Goal: Task Accomplishment & Management: Complete application form

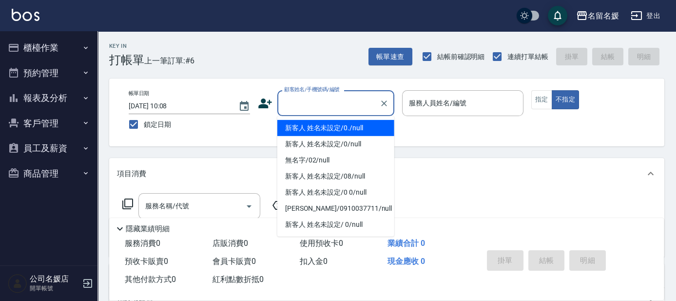
click at [309, 105] on input "顧客姓名/手機號碼/編號" at bounding box center [329, 102] width 94 height 17
type input "新客人 姓名未設定/0./null"
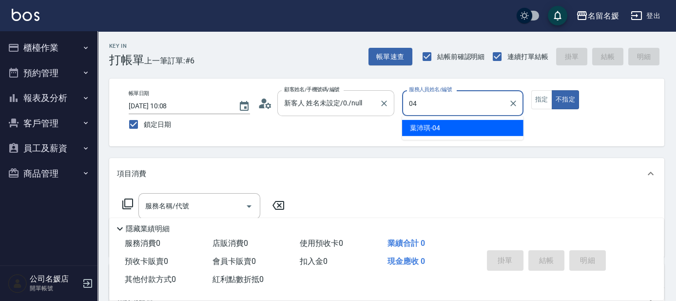
type input "04"
type button "false"
type input "[PERSON_NAME]-04"
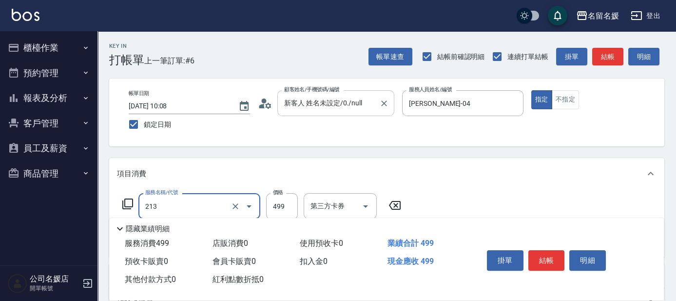
type input "洗+護[499](213)"
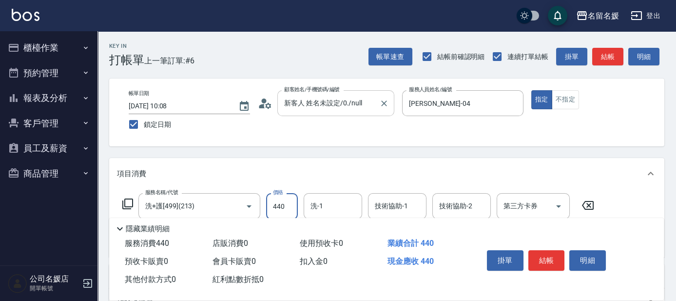
type input "440"
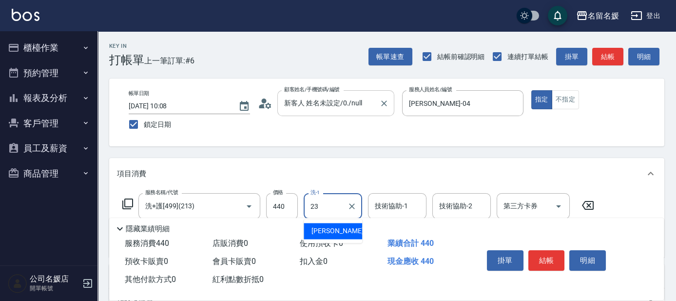
type input "[PERSON_NAME]-23"
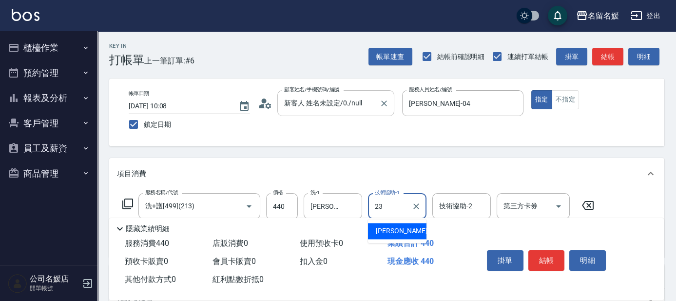
type input "[PERSON_NAME]-23"
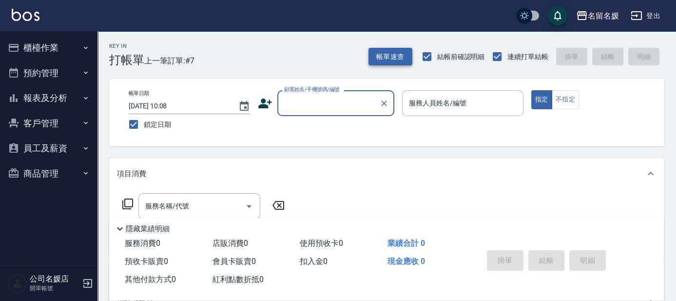
click at [385, 57] on button "帳單速查" at bounding box center [390, 57] width 44 height 18
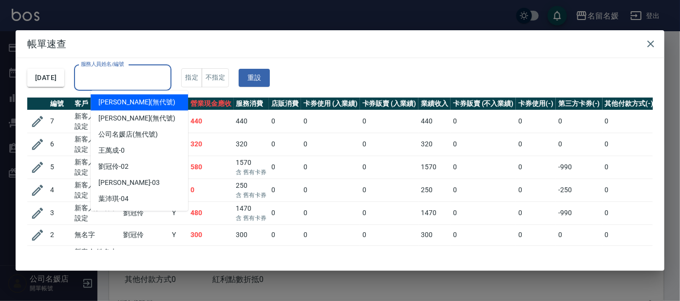
click at [157, 80] on input "服務人員姓名/編號" at bounding box center [122, 77] width 89 height 17
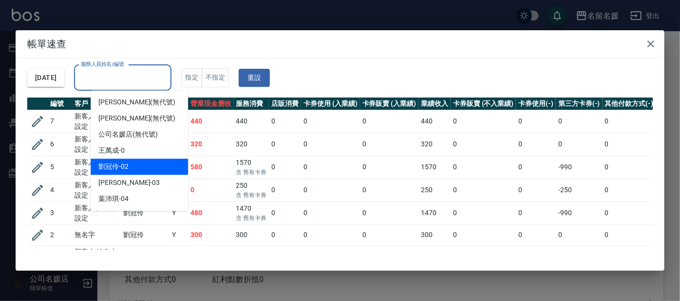
click at [159, 161] on div "[PERSON_NAME]-02" at bounding box center [139, 166] width 97 height 16
type input "[PERSON_NAME]-02"
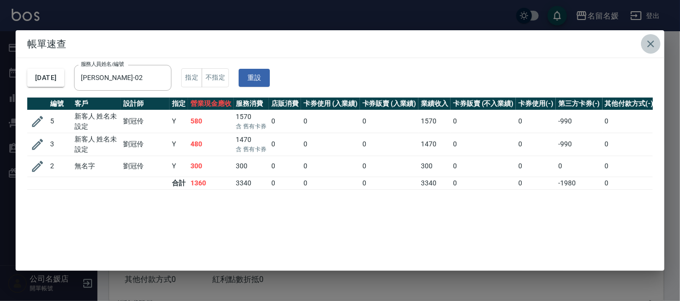
click at [655, 41] on icon "button" at bounding box center [651, 44] width 12 height 12
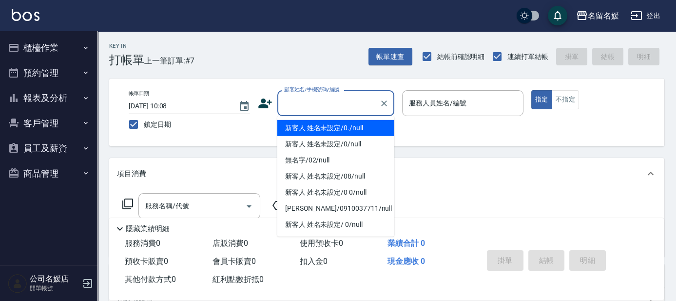
click at [313, 104] on input "顧客姓名/手機號碼/編號" at bounding box center [329, 102] width 94 height 17
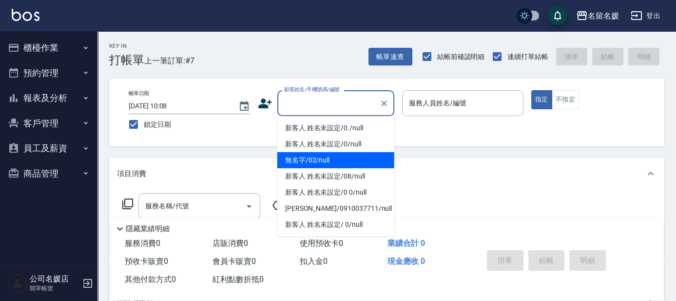
drag, startPoint x: 305, startPoint y: 163, endPoint x: 421, endPoint y: 101, distance: 130.7
click at [306, 161] on li "無名字/02/null" at bounding box center [335, 160] width 117 height 16
type input "無名字/02/null"
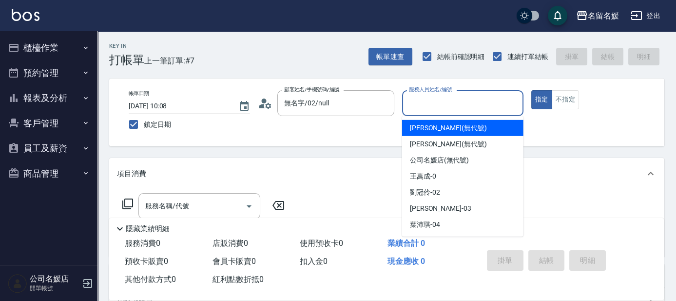
click at [421, 101] on input "服務人員姓名/編號" at bounding box center [462, 102] width 113 height 17
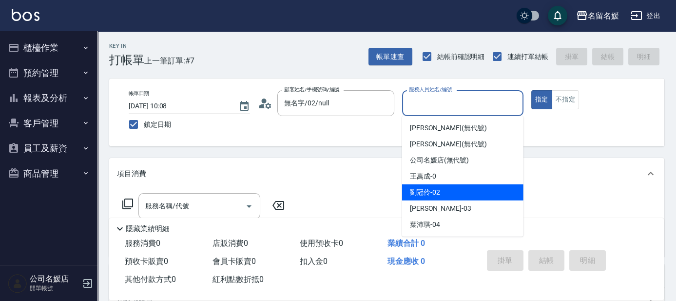
click at [424, 196] on span "[PERSON_NAME]-02" at bounding box center [425, 192] width 30 height 10
type input "[PERSON_NAME]-02"
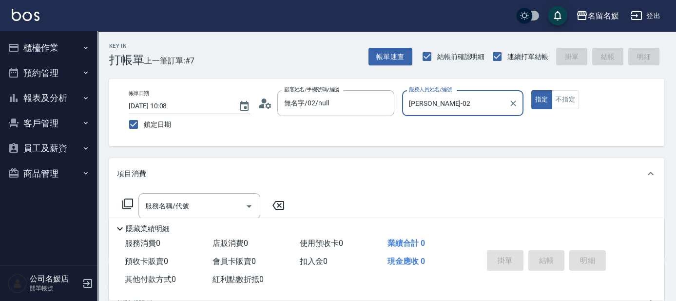
click at [126, 201] on icon at bounding box center [128, 204] width 12 height 12
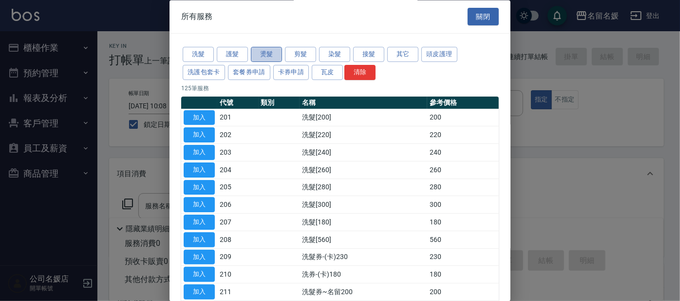
click at [264, 55] on button "燙髮" at bounding box center [266, 54] width 31 height 15
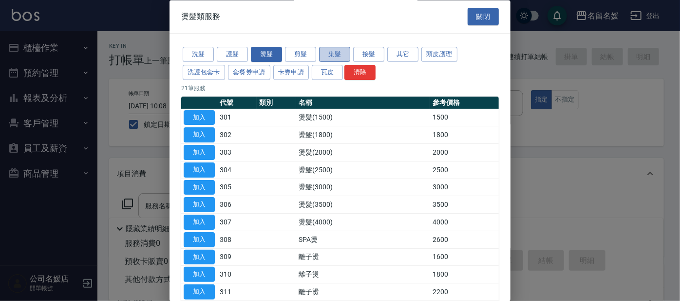
click at [331, 56] on button "染髮" at bounding box center [334, 54] width 31 height 15
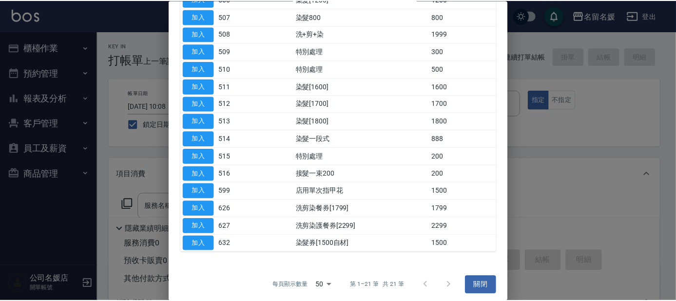
scroll to position [225, 0]
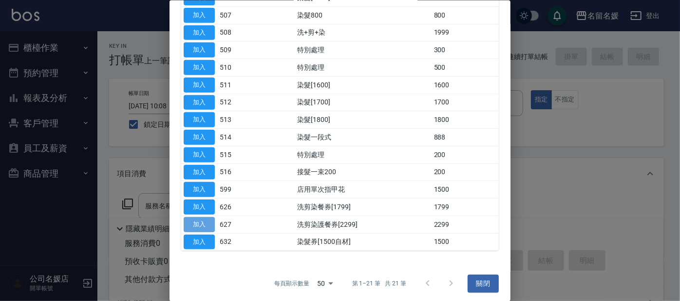
click at [197, 220] on button "加入" at bounding box center [199, 223] width 31 height 15
type input "洗剪染護餐券[2299](627)"
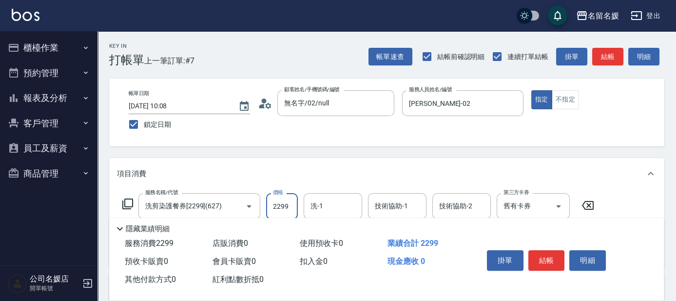
click at [294, 203] on input "2299" at bounding box center [282, 206] width 32 height 26
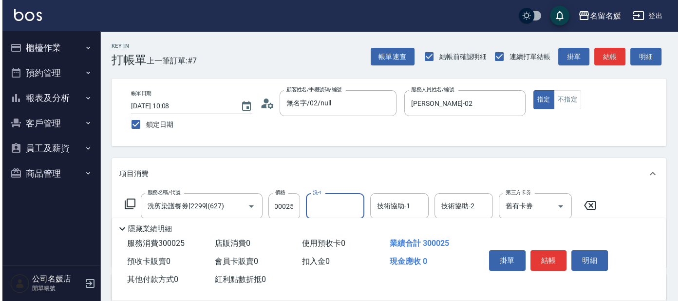
scroll to position [0, 0]
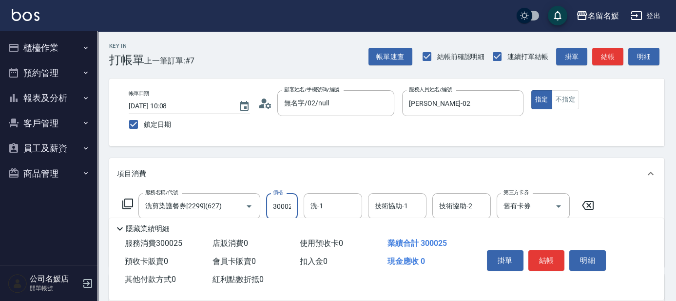
click at [295, 204] on input "300025" at bounding box center [282, 206] width 32 height 26
type input "3000"
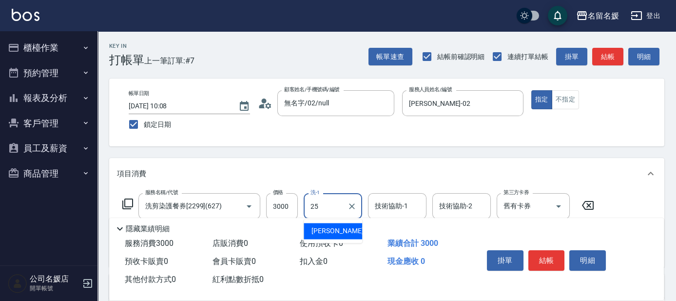
type input "[PERSON_NAME]-25"
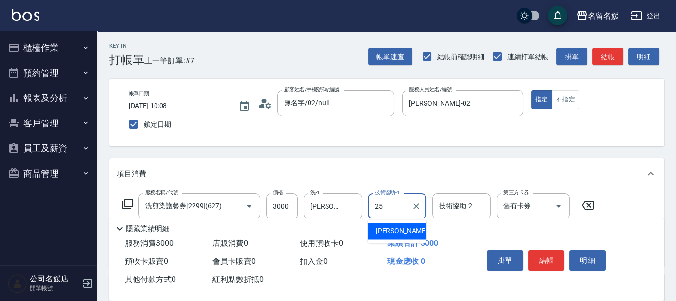
type input "[PERSON_NAME]-25"
click at [132, 200] on icon at bounding box center [128, 204] width 12 height 12
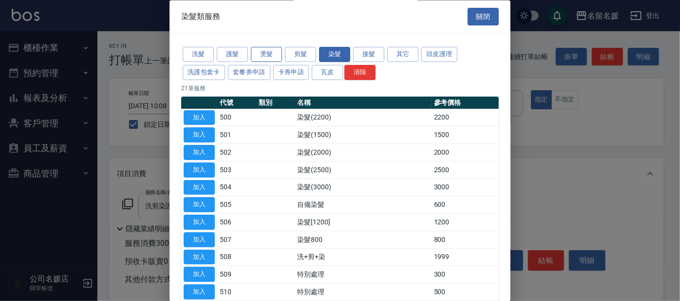
click at [259, 53] on button "燙髮" at bounding box center [266, 54] width 31 height 15
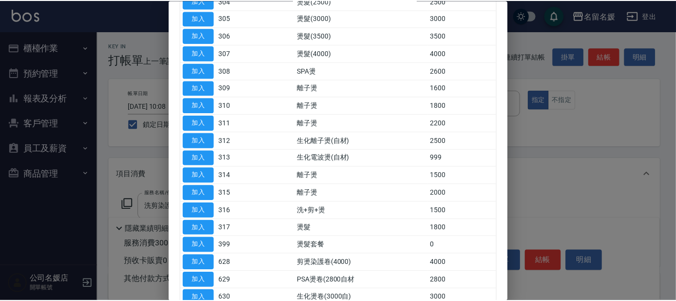
scroll to position [225, 0]
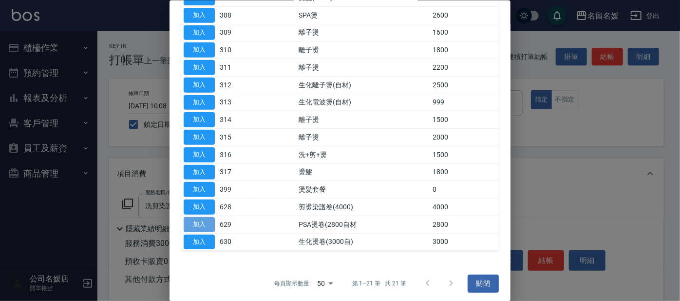
click at [196, 221] on button "加入" at bounding box center [199, 223] width 31 height 15
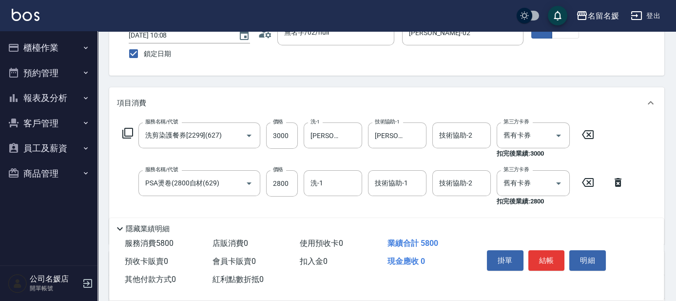
scroll to position [88, 0]
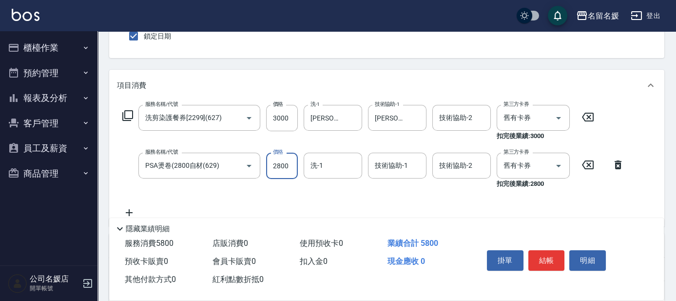
click at [281, 164] on input "2800" at bounding box center [282, 165] width 32 height 26
click at [291, 165] on input "200025" at bounding box center [282, 165] width 32 height 26
type input "2000"
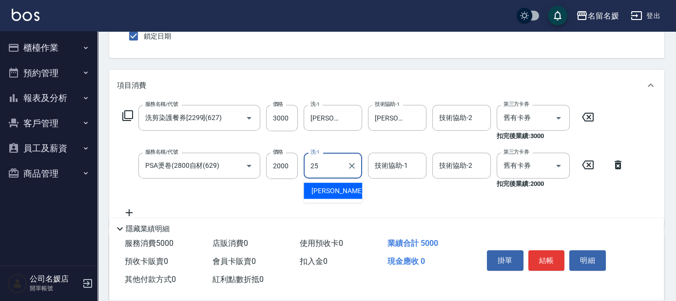
type input "[PERSON_NAME]-25"
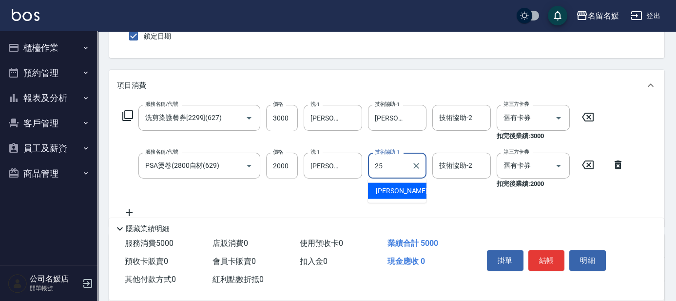
type input "[PERSON_NAME]-25"
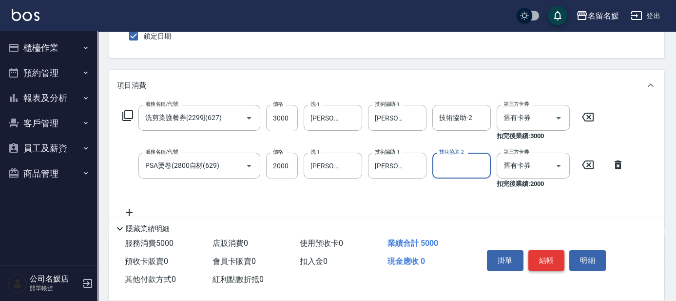
click at [531, 253] on button "結帳" at bounding box center [546, 260] width 37 height 20
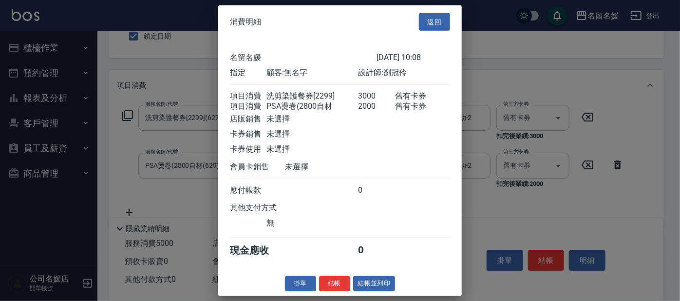
click at [543, 264] on div at bounding box center [340, 150] width 680 height 301
click at [325, 289] on button "結帳" at bounding box center [334, 283] width 31 height 15
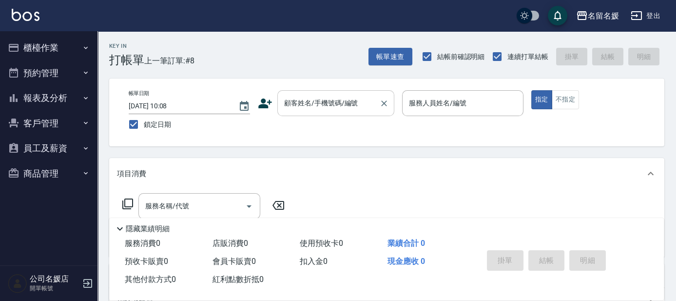
click at [340, 105] on input "顧客姓名/手機號碼/編號" at bounding box center [329, 102] width 94 height 17
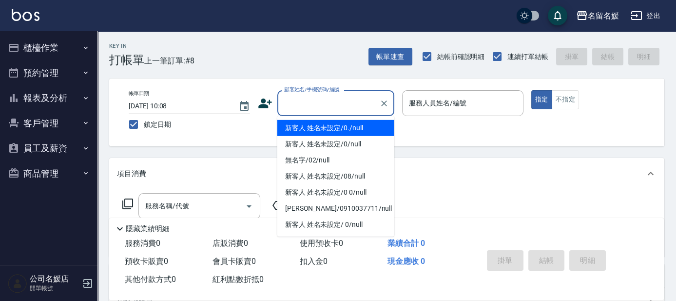
click at [341, 129] on li "新客人 姓名未設定/0./null" at bounding box center [335, 128] width 117 height 16
type input "新客人 姓名未設定/0./null"
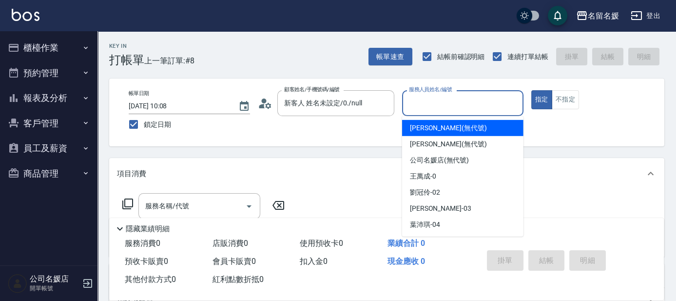
click at [431, 104] on input "服務人員姓名/編號" at bounding box center [462, 102] width 113 height 17
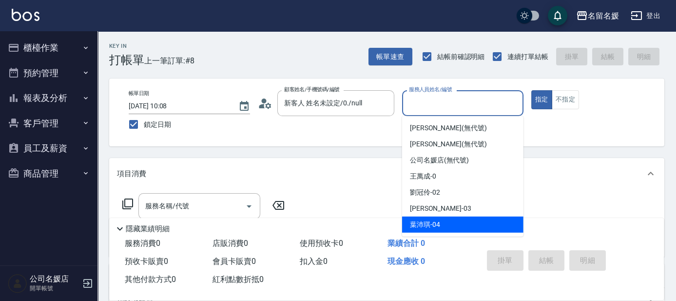
click at [446, 224] on div "[PERSON_NAME]-04" at bounding box center [462, 224] width 121 height 16
type input "[PERSON_NAME]-04"
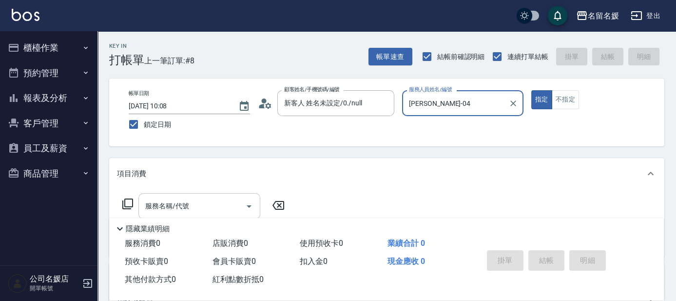
click at [189, 207] on input "服務名稱/代號" at bounding box center [192, 205] width 98 height 17
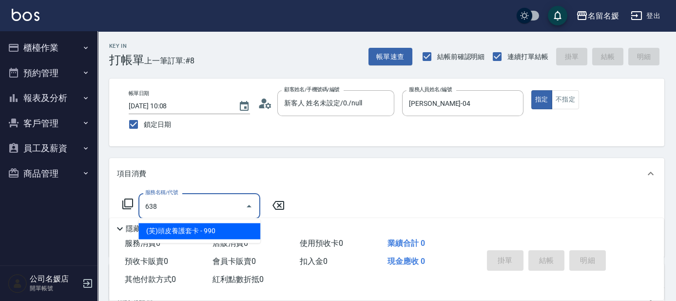
click at [207, 227] on span "(芙)頭皮養護套卡 - 990" at bounding box center [199, 231] width 122 height 16
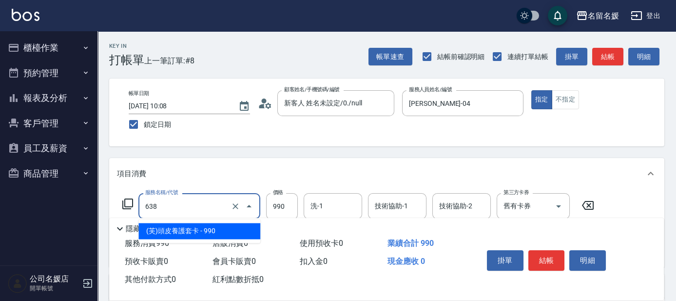
click at [205, 200] on input "638" at bounding box center [186, 205] width 86 height 17
drag, startPoint x: 220, startPoint y: 227, endPoint x: 251, endPoint y: 227, distance: 30.7
click at [226, 227] on span "(芙)頭皮養護套卡 - 990" at bounding box center [199, 231] width 122 height 16
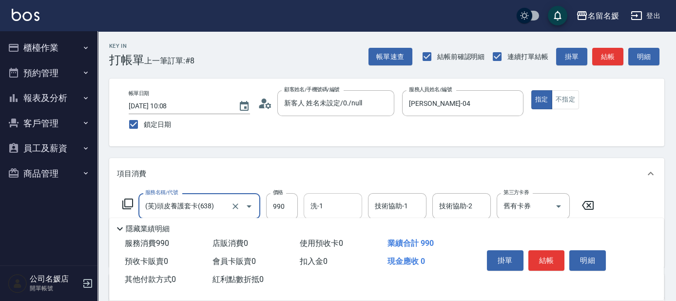
type input "(芙)頭皮養護套卡(638)"
click at [326, 203] on input "洗-1" at bounding box center [333, 205] width 50 height 17
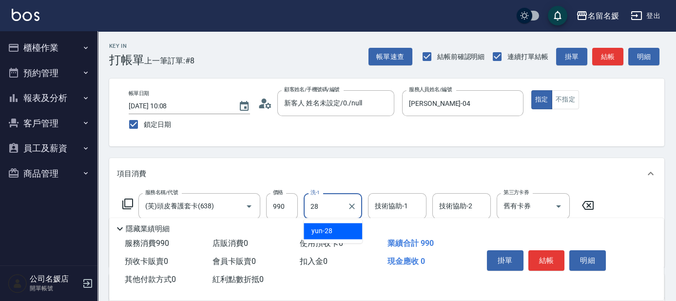
click at [340, 232] on div "yun -28" at bounding box center [332, 231] width 58 height 16
type input "yun-28"
click at [376, 202] on div "技術協助-1 技術協助-1" at bounding box center [397, 206] width 58 height 26
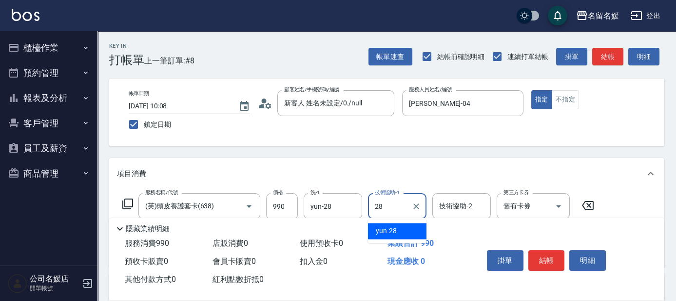
click at [380, 226] on span "yun -28" at bounding box center [386, 231] width 21 height 10
type input "yun-28"
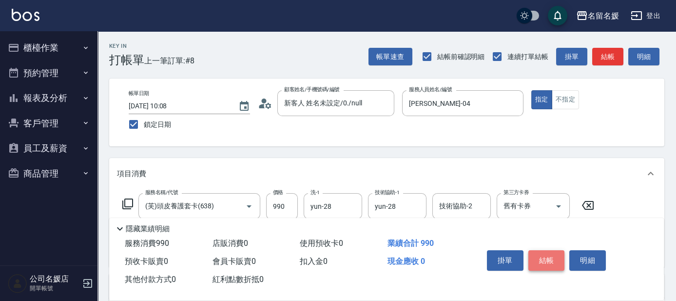
click at [548, 259] on button "結帳" at bounding box center [546, 260] width 37 height 20
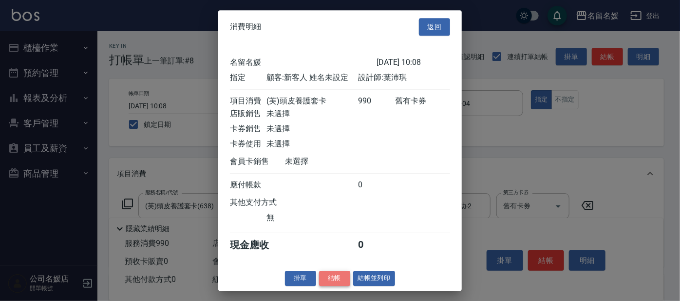
click at [333, 283] on button "結帳" at bounding box center [334, 277] width 31 height 15
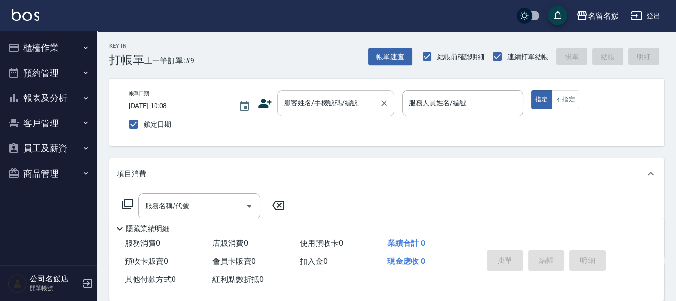
click at [313, 101] on input "顧客姓名/手機號碼/編號" at bounding box center [329, 102] width 94 height 17
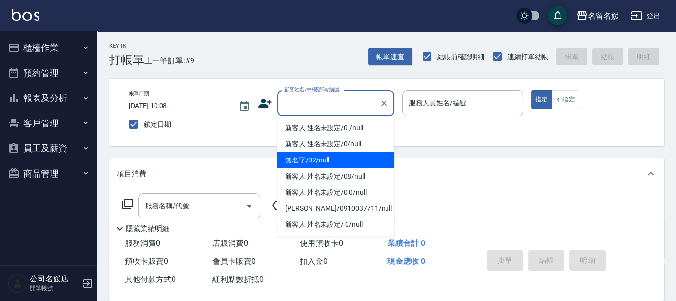
drag, startPoint x: 331, startPoint y: 165, endPoint x: 450, endPoint y: 108, distance: 131.8
click at [332, 164] on li "無名字/02/null" at bounding box center [335, 160] width 117 height 16
type input "無名字/02/null"
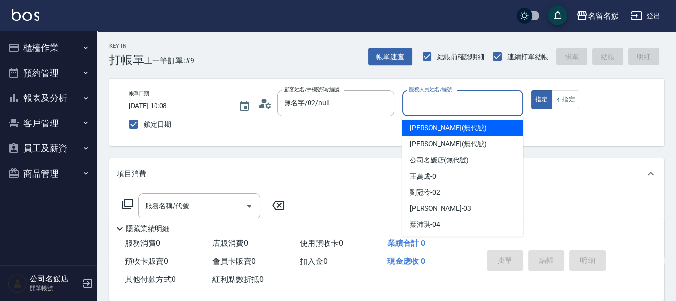
click at [450, 108] on input "服務人員姓名/編號" at bounding box center [462, 102] width 113 height 17
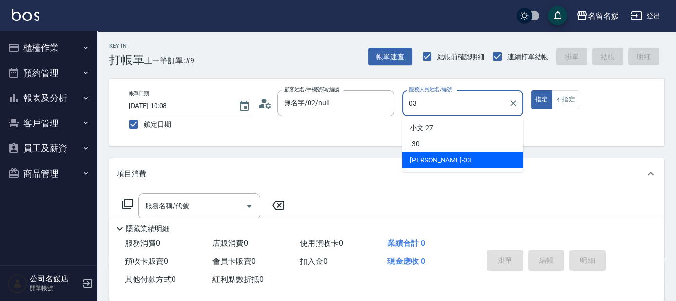
type input "03"
type button "true"
type input "[PERSON_NAME]-03"
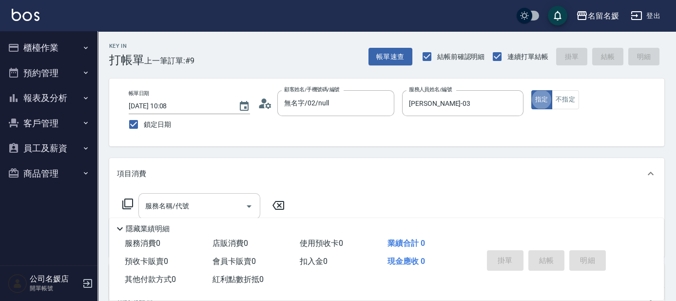
drag, startPoint x: 218, startPoint y: 200, endPoint x: 223, endPoint y: 198, distance: 5.4
click at [223, 198] on input "服務名稱/代號" at bounding box center [192, 205] width 98 height 17
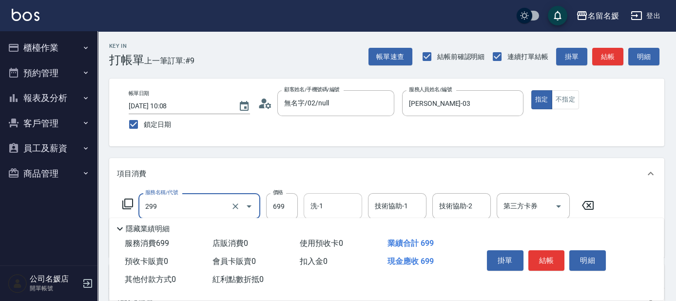
click at [343, 209] on input "洗-1" at bounding box center [333, 205] width 50 height 17
type input "滾珠洗髮699(299)"
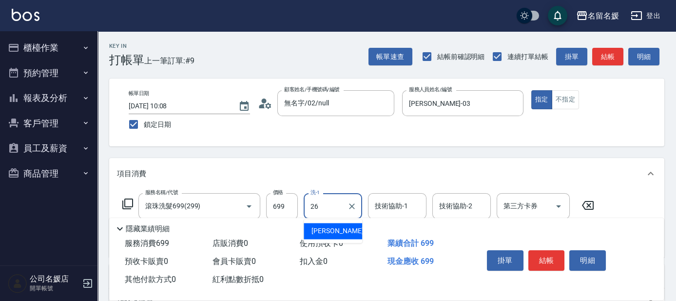
type input "[PERSON_NAME]-26"
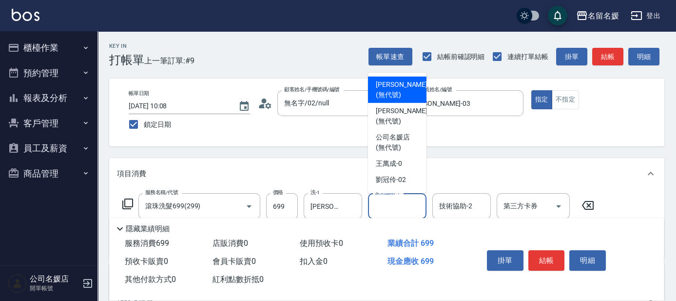
click at [391, 198] on input "技術協助-1" at bounding box center [397, 205] width 50 height 17
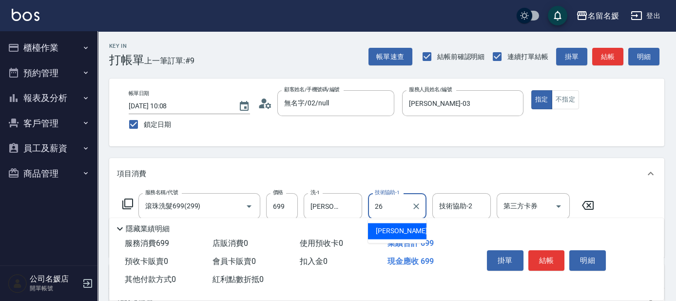
type input "[PERSON_NAME]-26"
